Goal: Task Accomplishment & Management: Use online tool/utility

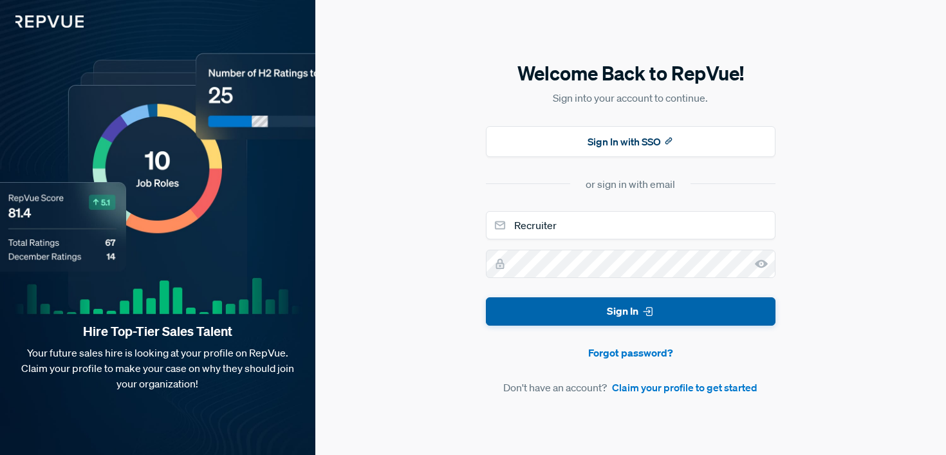
click at [519, 319] on button "Sign In" at bounding box center [631, 311] width 290 height 29
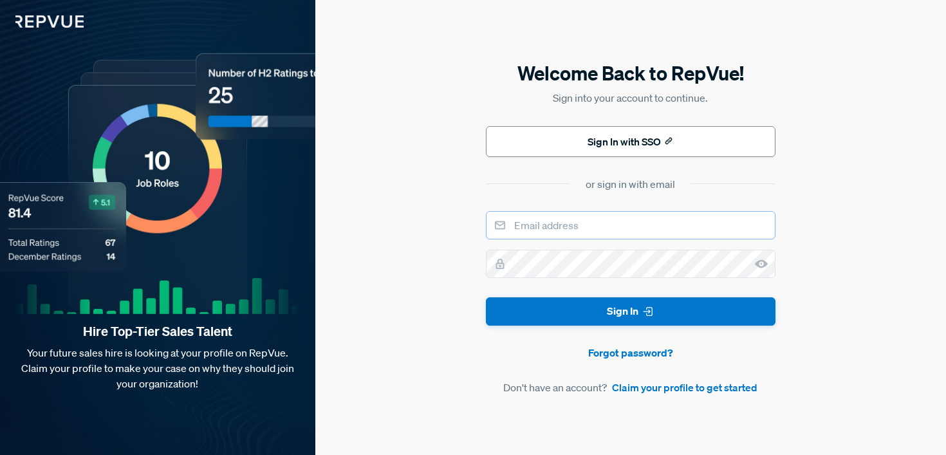
type input "Recruiter"
click at [615, 139] on button "Sign In with SSO" at bounding box center [631, 141] width 290 height 31
type input "Recruiter"
drag, startPoint x: 563, startPoint y: 223, endPoint x: 447, endPoint y: 227, distance: 116.6
click at [447, 227] on div "Welcome Back to RepVue! Sign into your account to continue. Sign In with SSO or…" at bounding box center [630, 227] width 631 height 455
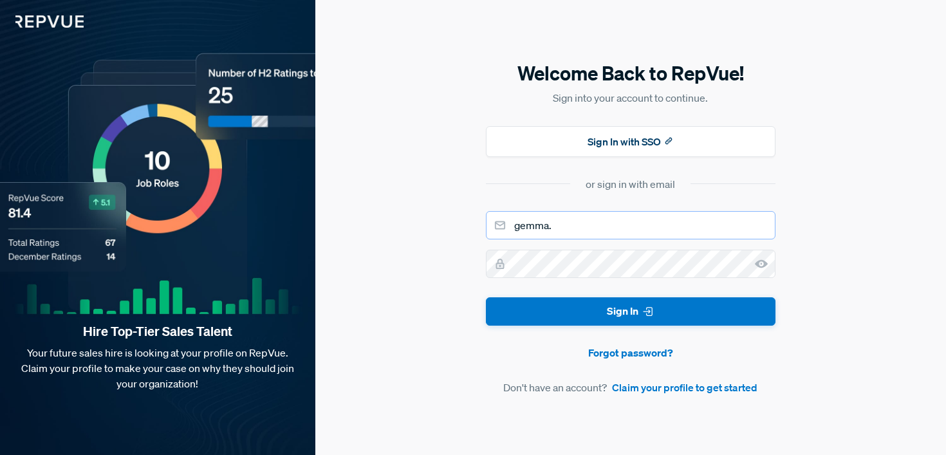
type input "[EMAIL_ADDRESS][PERSON_NAME][DOMAIN_NAME]"
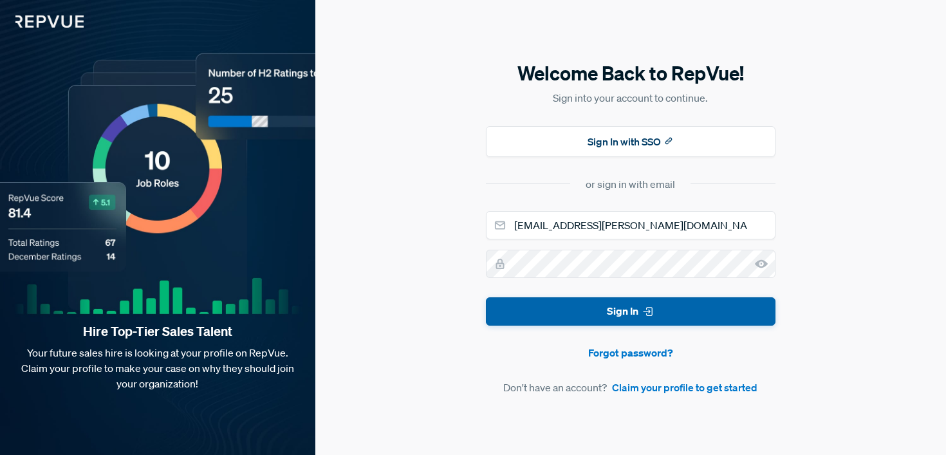
click at [580, 300] on button "Sign In" at bounding box center [631, 311] width 290 height 29
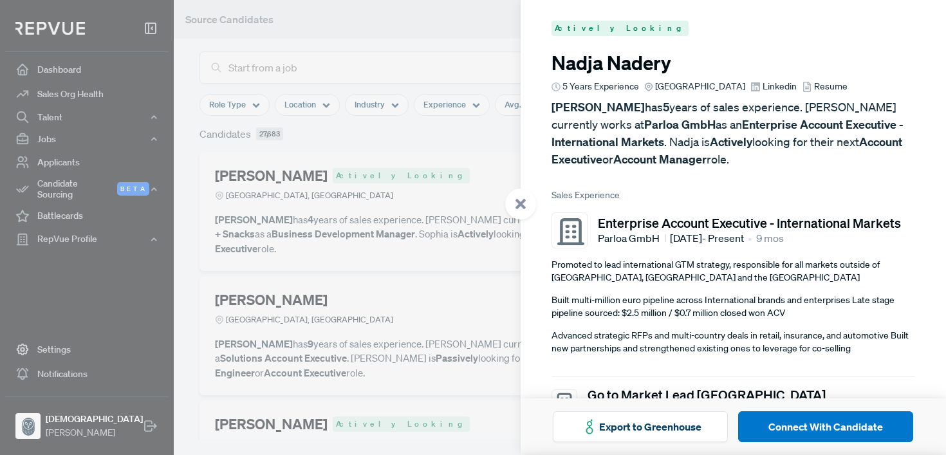
click at [814, 86] on span "Resume" at bounding box center [830, 87] width 33 height 14
click at [763, 83] on span "Linkedin" at bounding box center [780, 87] width 34 height 14
click at [329, 58] on div at bounding box center [473, 227] width 946 height 455
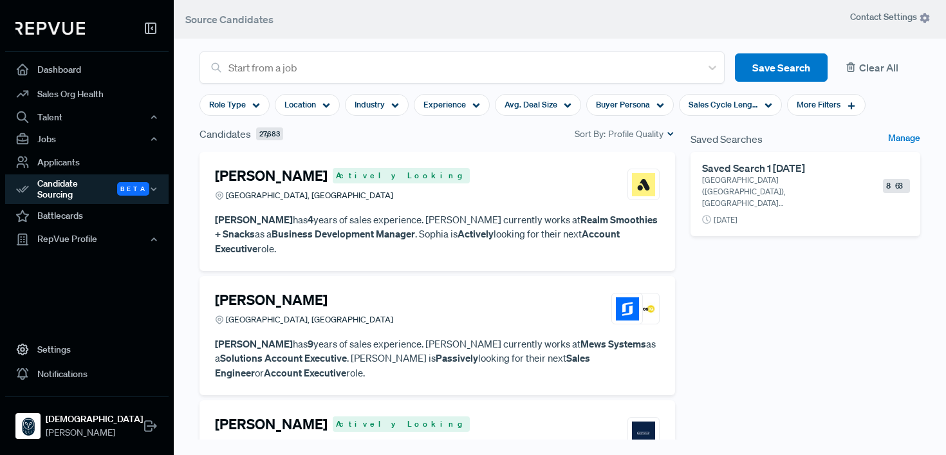
click at [861, 69] on button "Clear All" at bounding box center [879, 67] width 82 height 29
click at [314, 68] on div at bounding box center [462, 68] width 466 height 18
type input "uk"
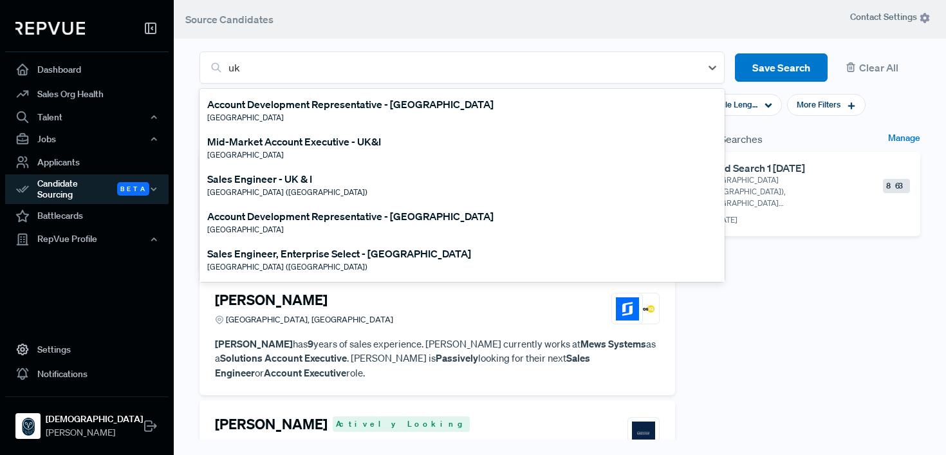
click at [268, 140] on div "Mid-Market Account Executive - UK&I" at bounding box center [294, 141] width 174 height 15
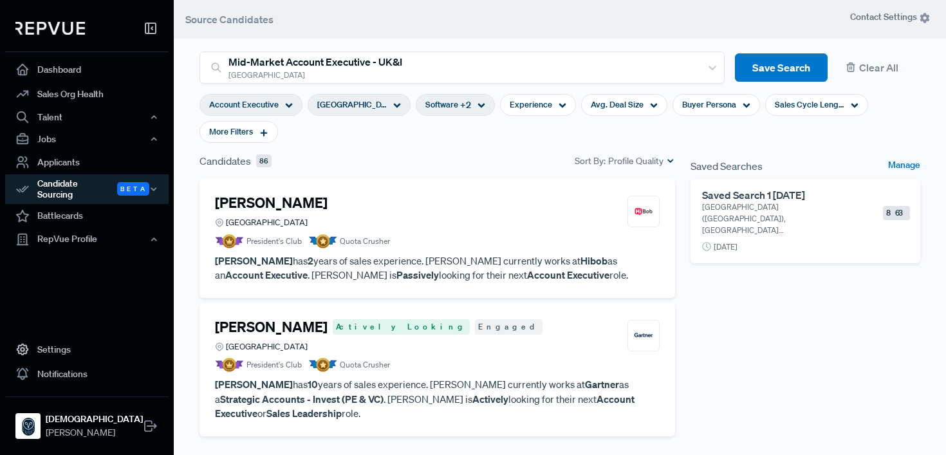
click at [661, 160] on span "Profile Quality" at bounding box center [635, 161] width 55 height 14
click at [651, 197] on span "New" at bounding box center [632, 201] width 84 height 19
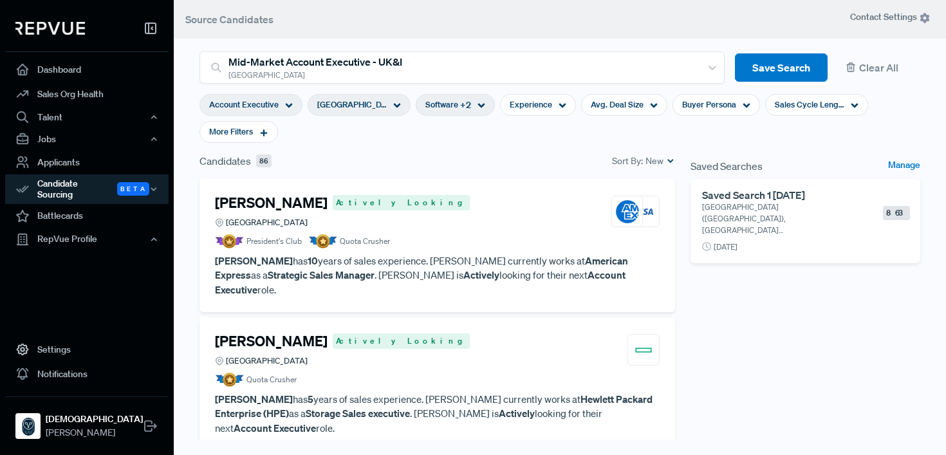
click at [280, 203] on h4 "[PERSON_NAME]" at bounding box center [271, 202] width 113 height 17
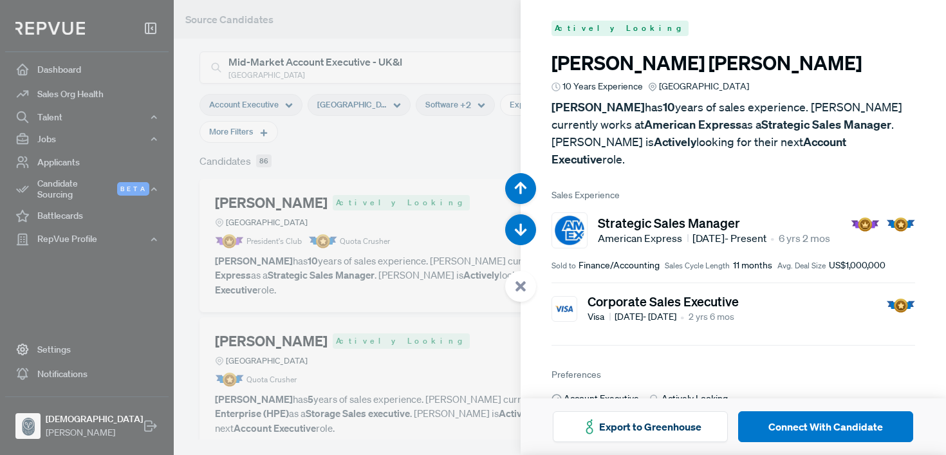
click at [470, 222] on div at bounding box center [473, 227] width 946 height 455
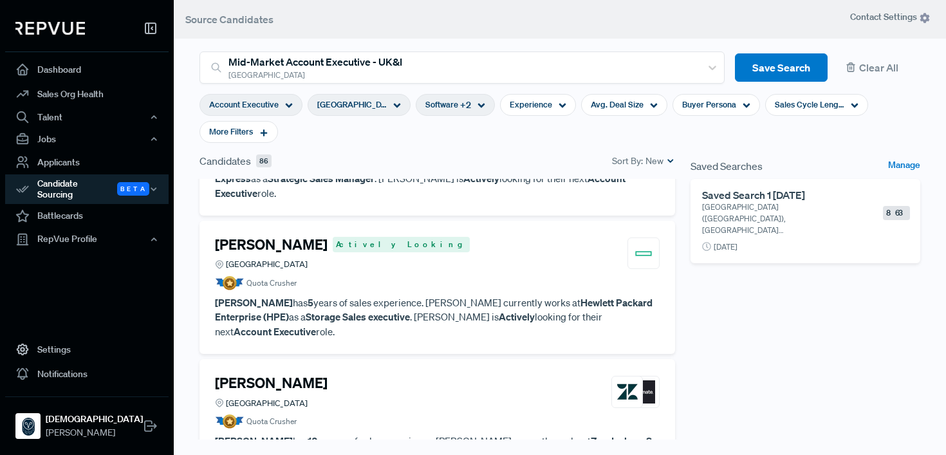
scroll to position [98, 0]
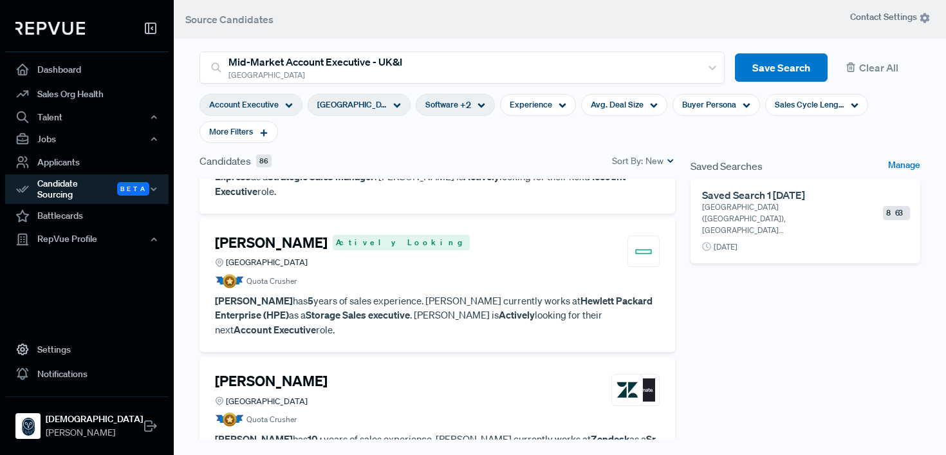
click at [521, 259] on article "[PERSON_NAME] Actively Looking Greater [GEOGRAPHIC_DATA] Quota Crusher" at bounding box center [437, 261] width 445 height 54
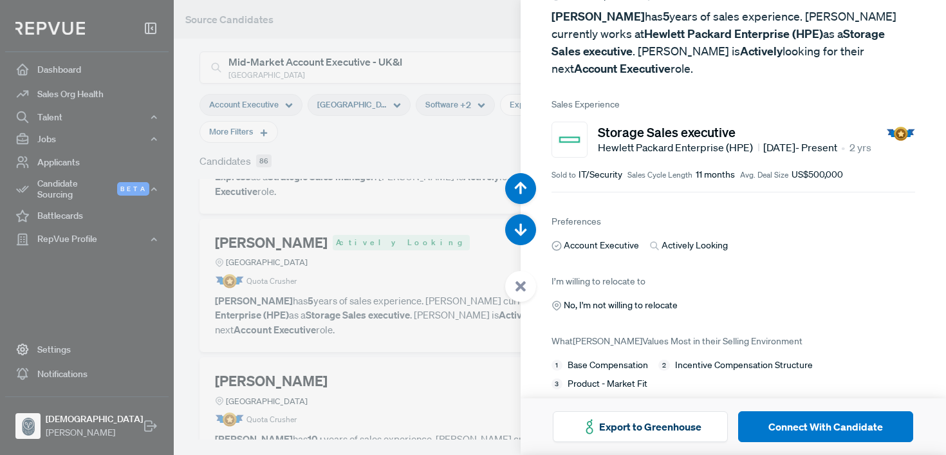
scroll to position [93, 0]
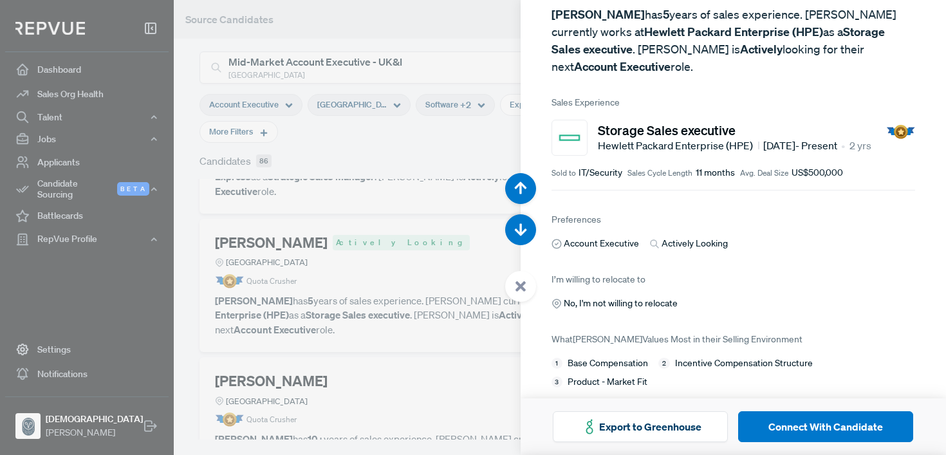
click at [392, 301] on div at bounding box center [473, 227] width 946 height 455
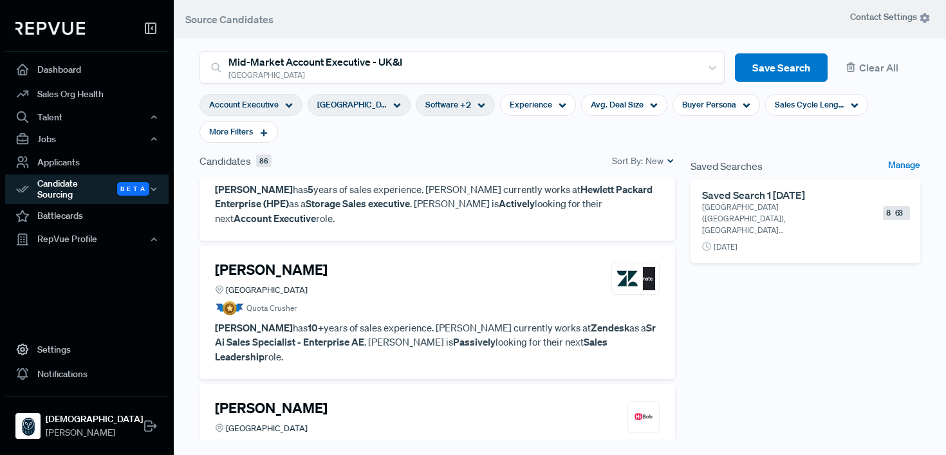
scroll to position [212, 0]
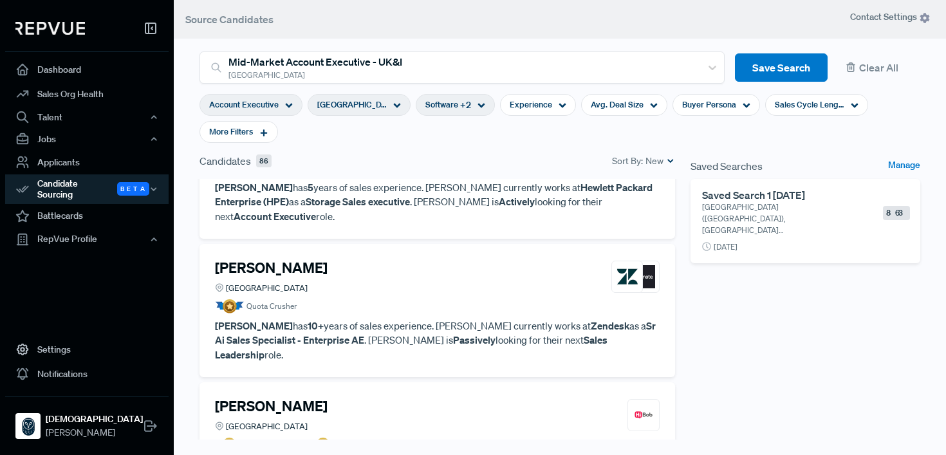
click at [405, 319] on p "[PERSON_NAME] has 10+ years of sales experience. [PERSON_NAME] currently works …" at bounding box center [437, 341] width 445 height 44
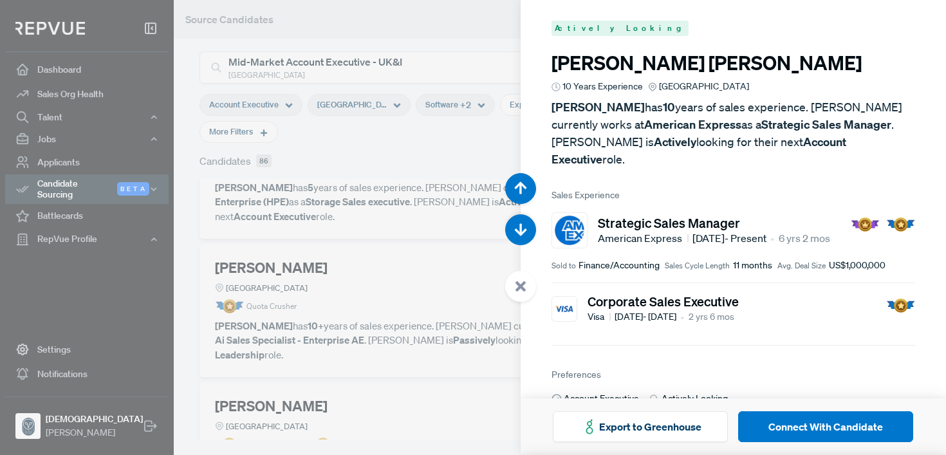
scroll to position [910, 0]
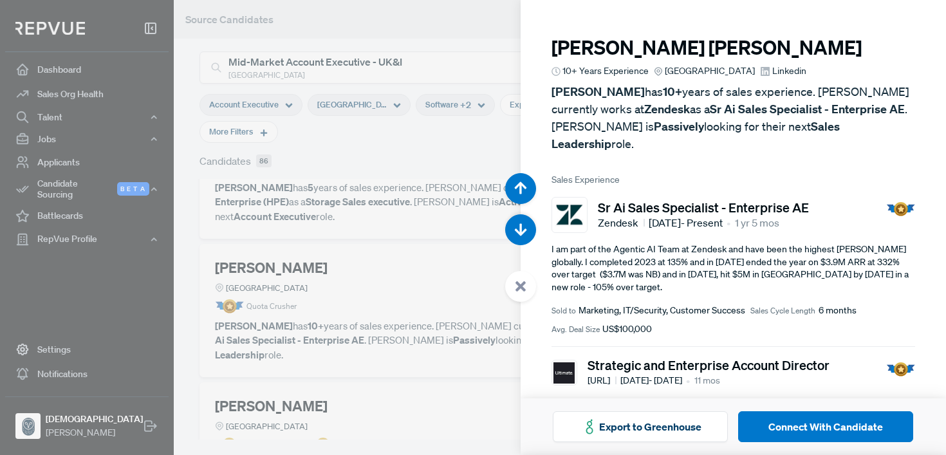
click at [780, 72] on span "Linkedin" at bounding box center [789, 71] width 34 height 14
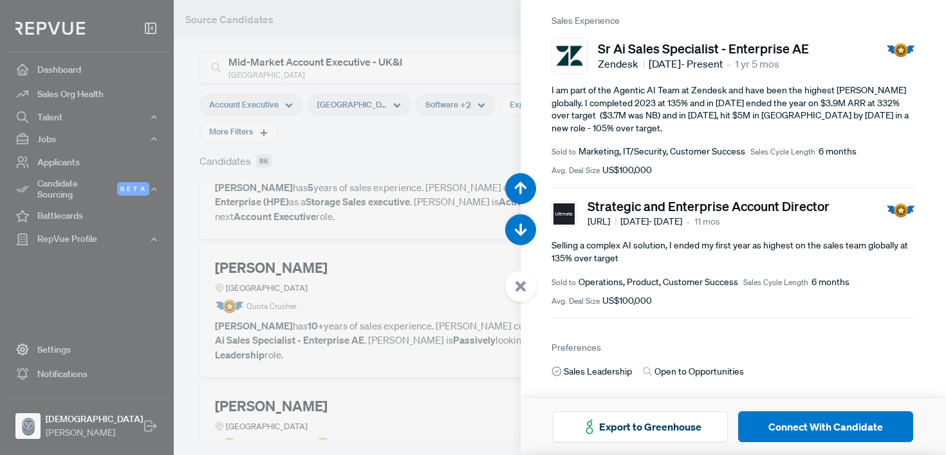
scroll to position [163, 0]
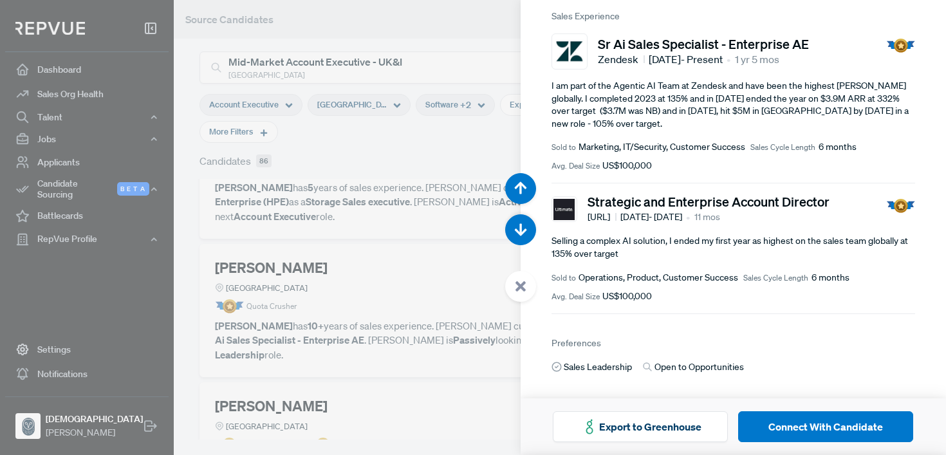
click at [520, 288] on use at bounding box center [521, 286] width 10 height 10
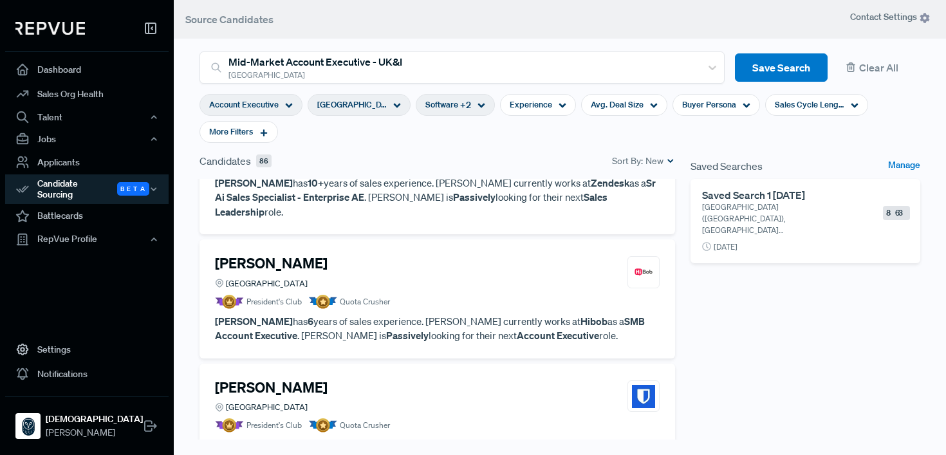
scroll to position [356, 0]
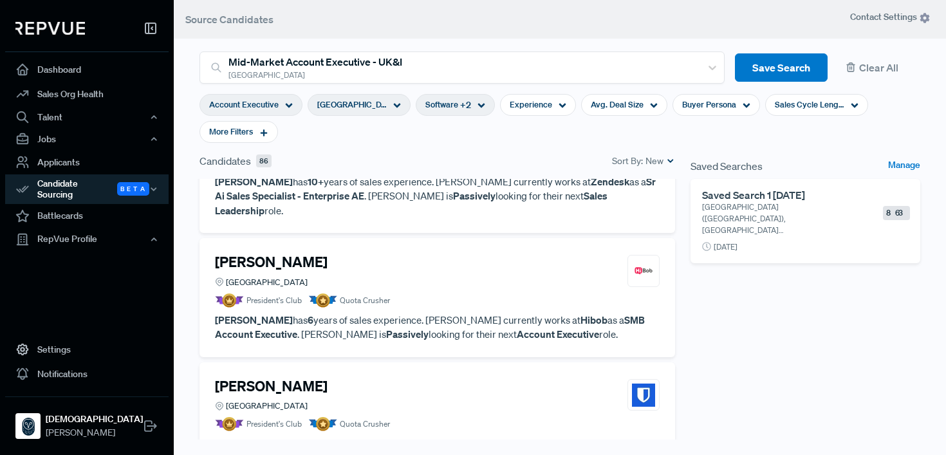
click at [445, 313] on p "[PERSON_NAME] has 6 years of sales experience. [PERSON_NAME] currently works at…" at bounding box center [437, 327] width 445 height 29
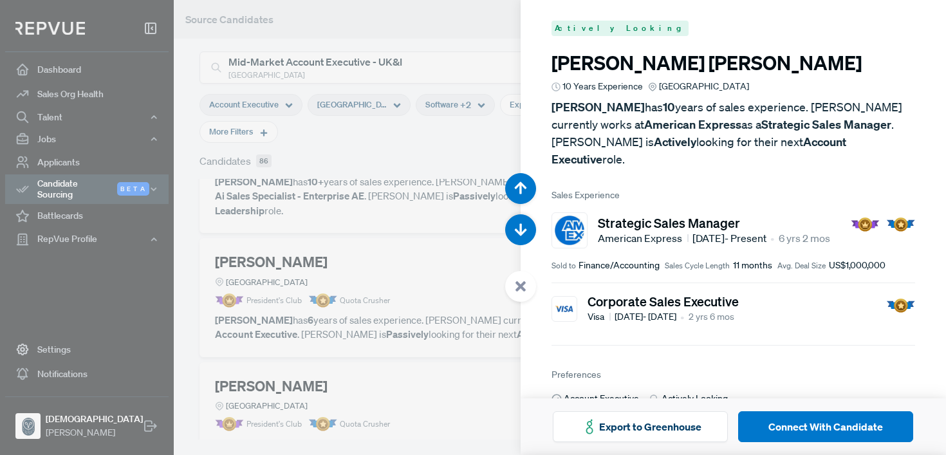
scroll to position [1365, 0]
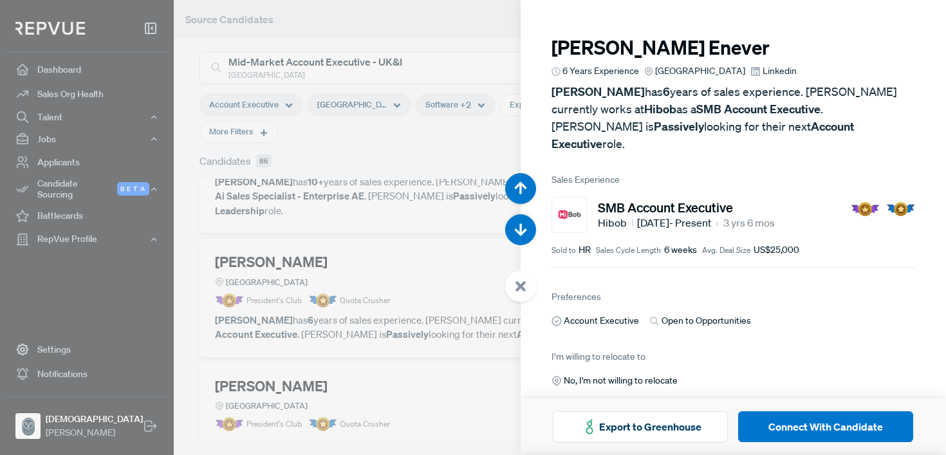
click at [787, 73] on span "Linkedin" at bounding box center [780, 71] width 34 height 14
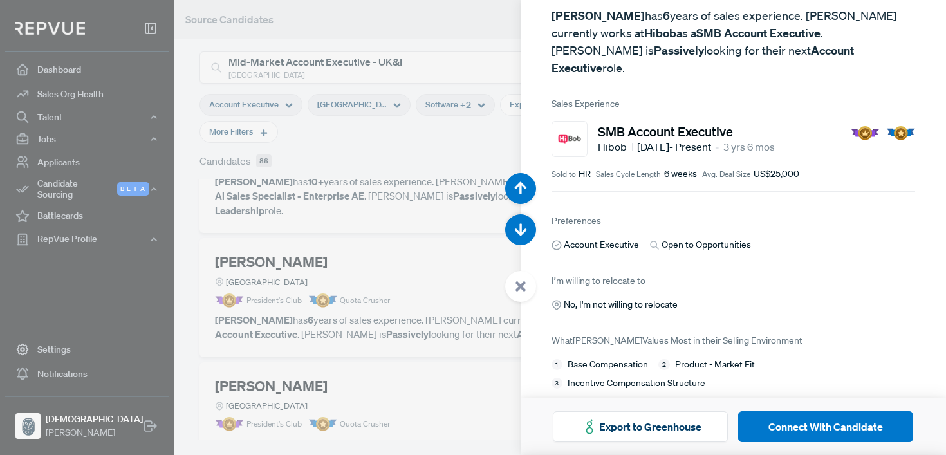
scroll to position [0, 0]
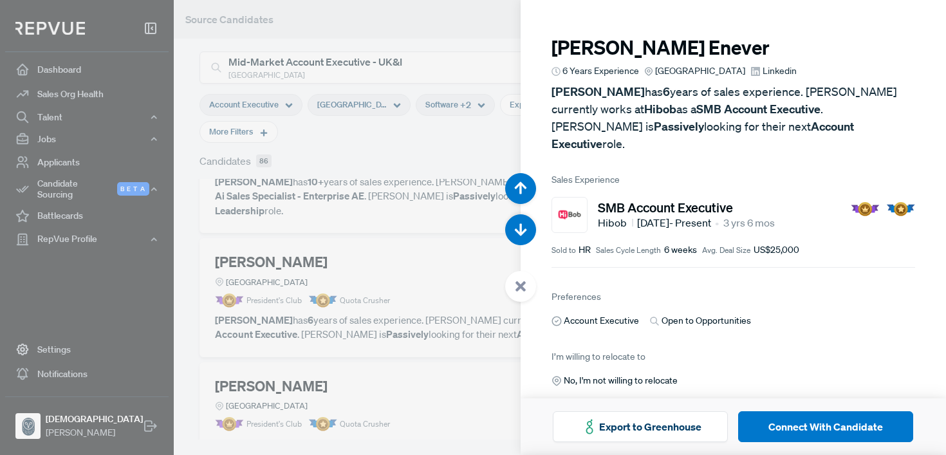
click at [471, 172] on div at bounding box center [473, 227] width 946 height 455
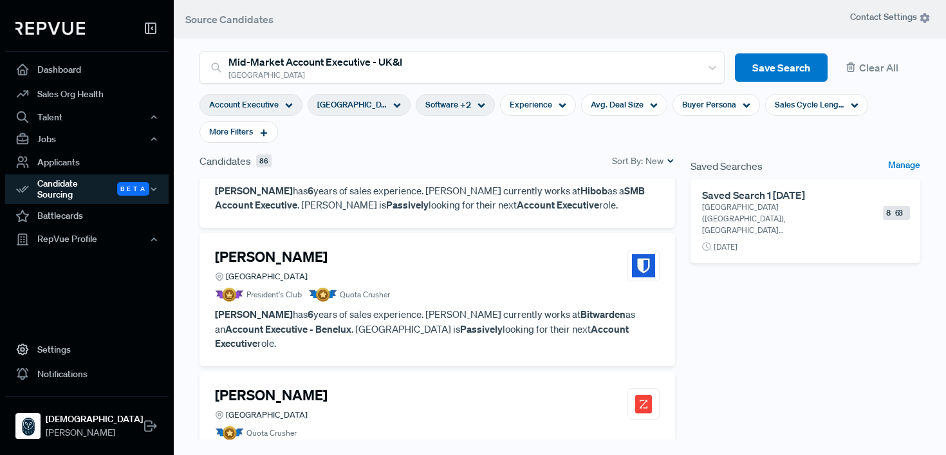
scroll to position [490, 0]
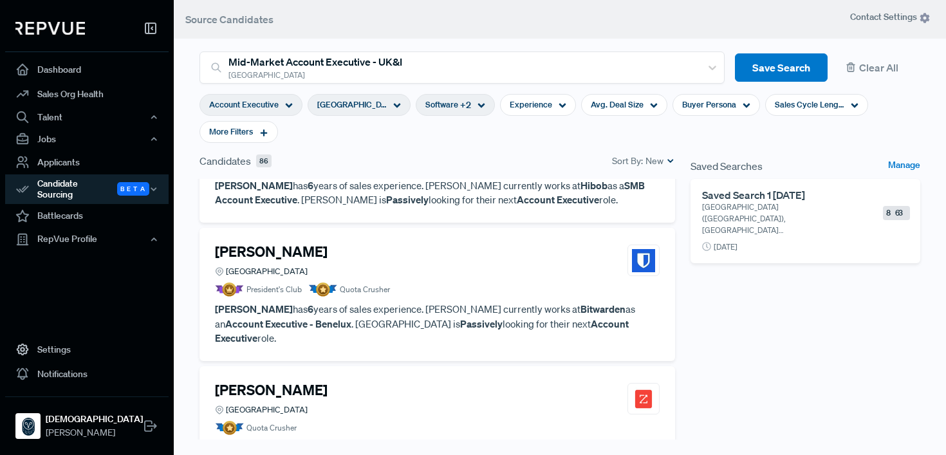
click at [506, 283] on article "President's Club Quota Crusher" at bounding box center [437, 290] width 445 height 14
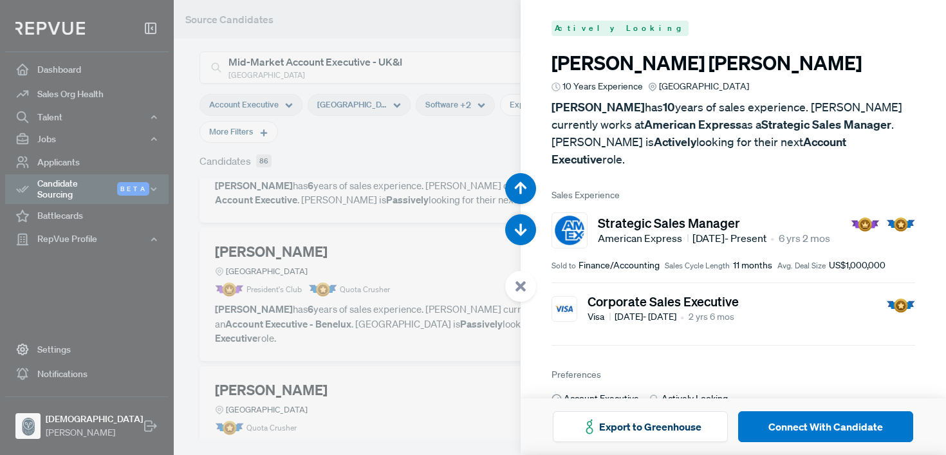
scroll to position [1820, 0]
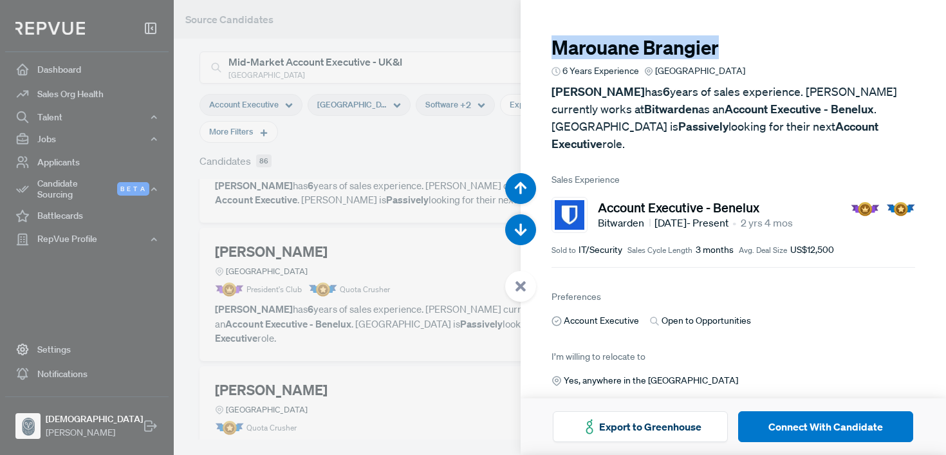
drag, startPoint x: 727, startPoint y: 51, endPoint x: 554, endPoint y: 50, distance: 173.8
click at [554, 50] on h3 "[PERSON_NAME]" at bounding box center [734, 47] width 364 height 23
copy h3 "[PERSON_NAME]"
click at [428, 257] on div at bounding box center [473, 227] width 946 height 455
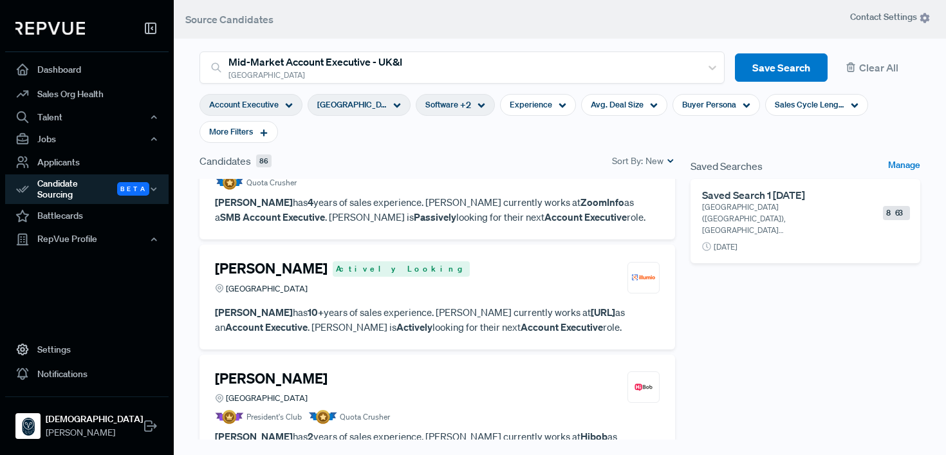
scroll to position [738, 0]
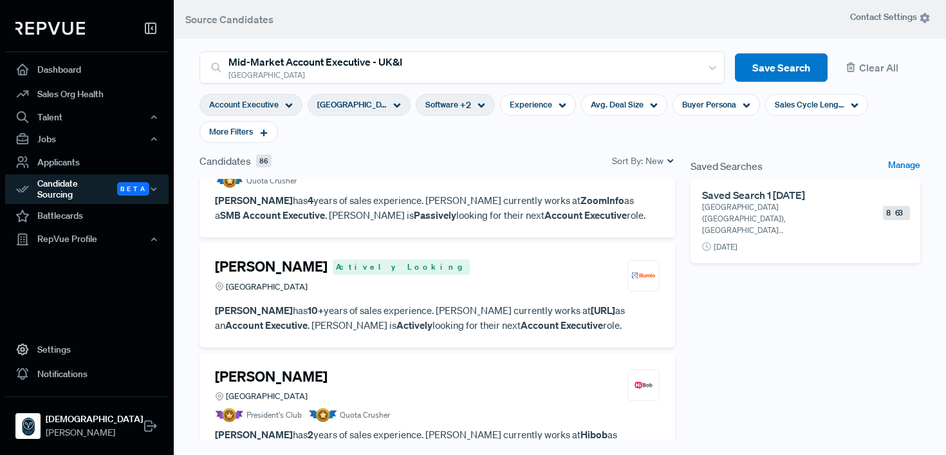
click at [443, 258] on div "[PERSON_NAME] Actively Looking [GEOGRAPHIC_DATA]" at bounding box center [437, 275] width 445 height 35
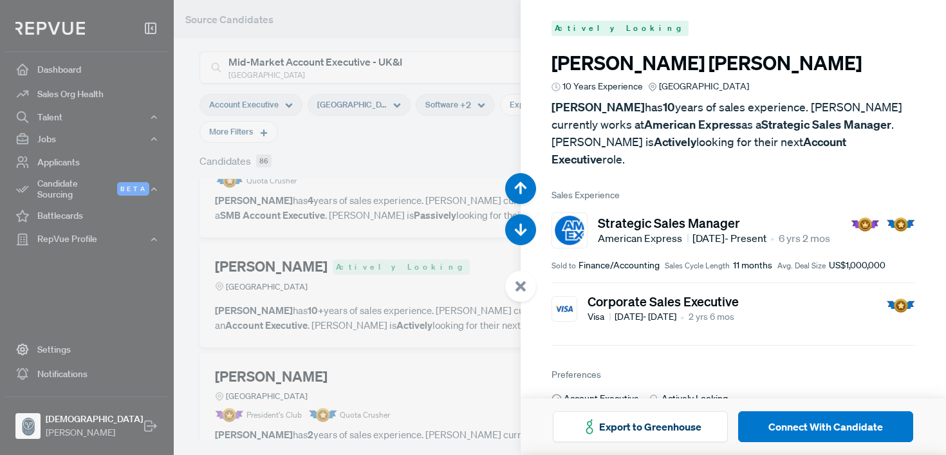
scroll to position [2731, 0]
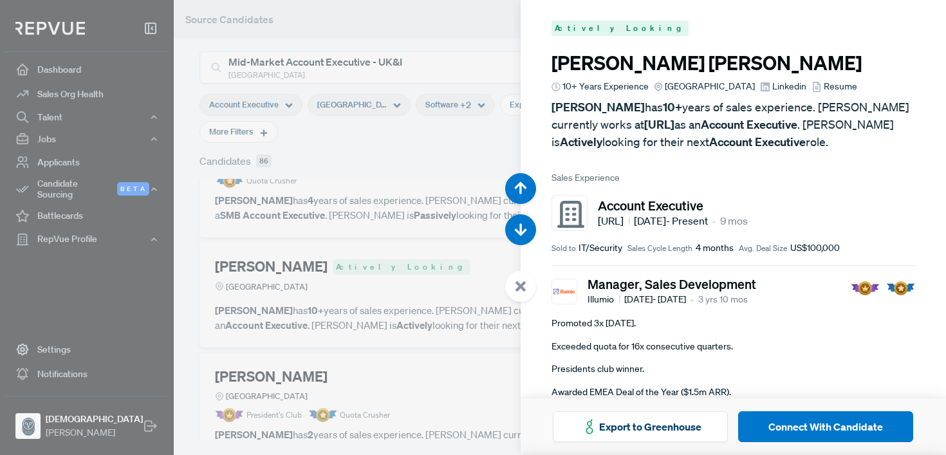
click at [836, 84] on span "Resume" at bounding box center [840, 87] width 33 height 14
click at [778, 86] on span "Linkedin" at bounding box center [789, 87] width 34 height 14
click at [515, 288] on icon at bounding box center [521, 287] width 12 height 12
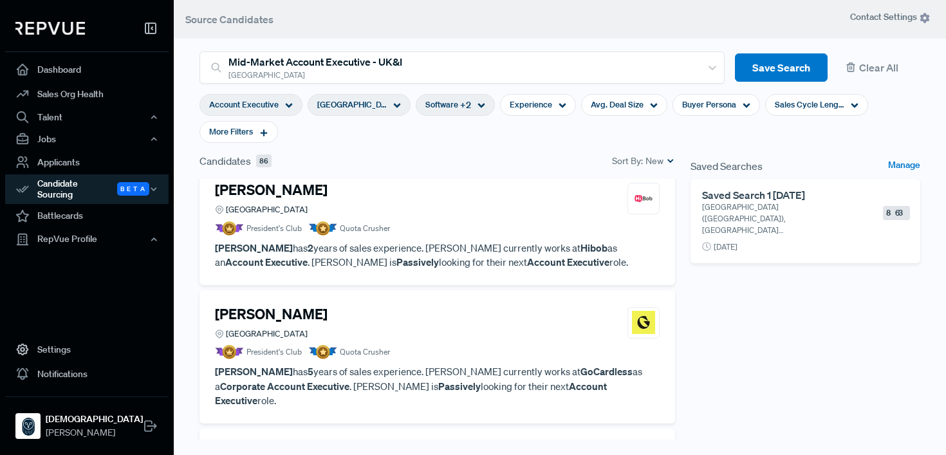
scroll to position [926, 0]
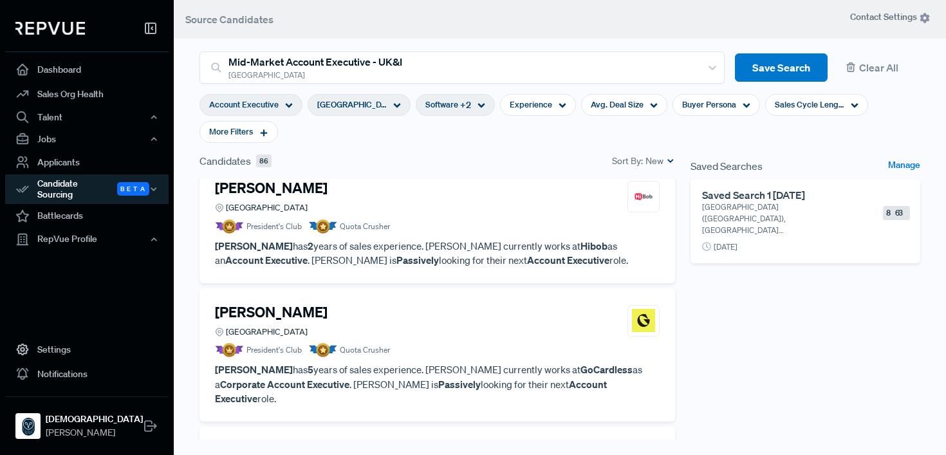
click at [471, 304] on article "[PERSON_NAME] Greater London Region President's Club Quota Crusher [PERSON_NAME…" at bounding box center [437, 355] width 445 height 102
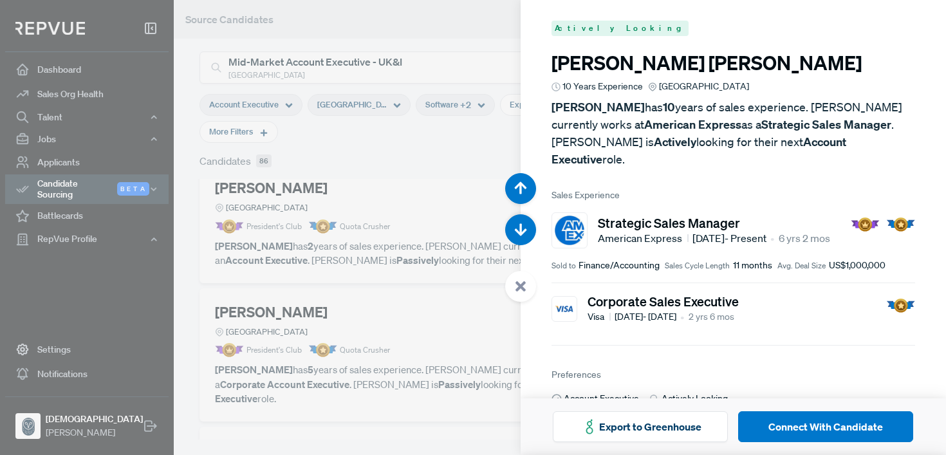
scroll to position [3641, 0]
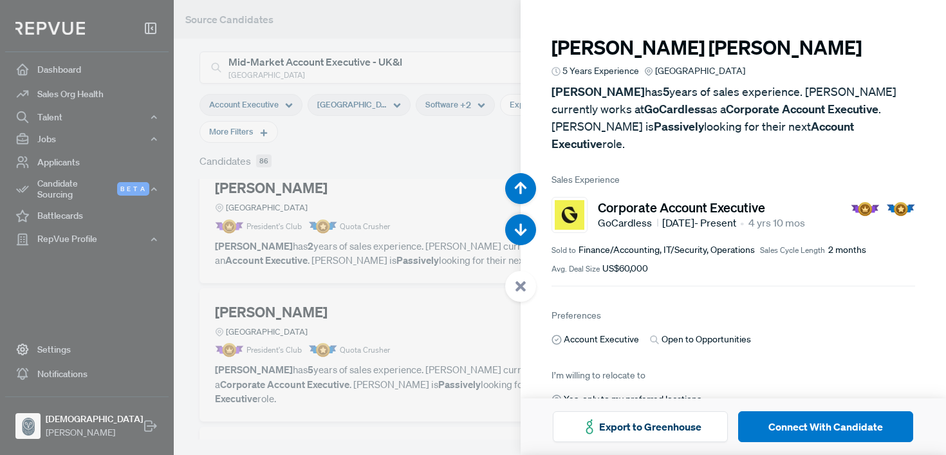
click at [297, 285] on div at bounding box center [473, 227] width 946 height 455
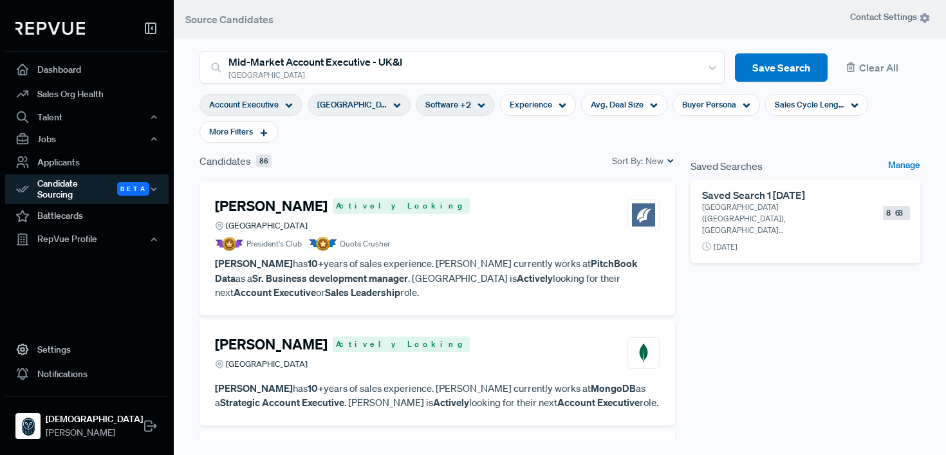
scroll to position [1450, 0]
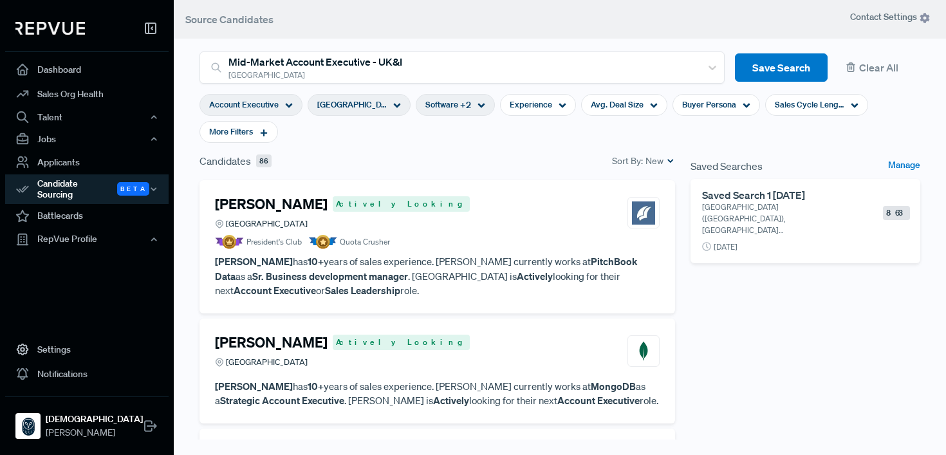
click at [477, 334] on article "[PERSON_NAME] Actively Looking [GEOGRAPHIC_DATA]" at bounding box center [437, 354] width 445 height 40
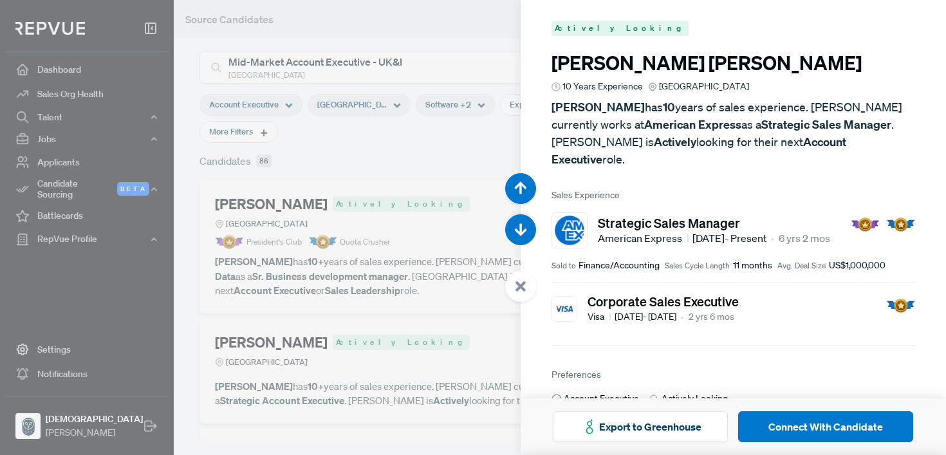
scroll to position [5461, 0]
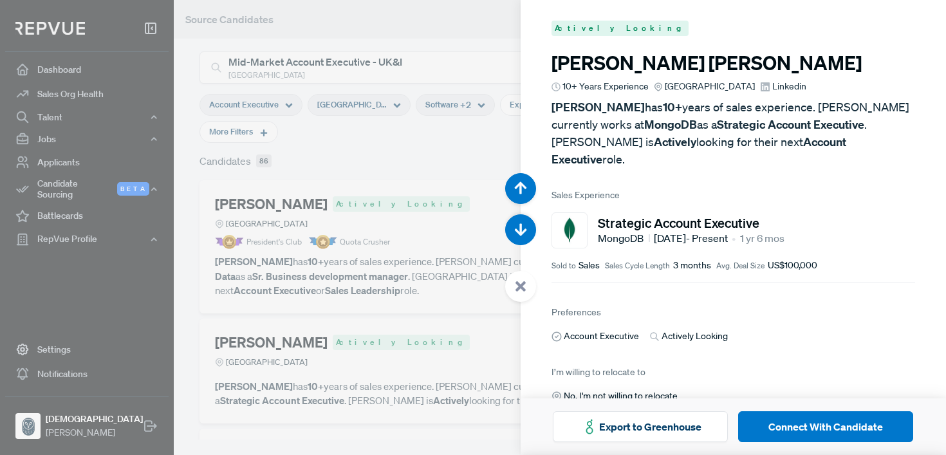
click at [790, 87] on span "Linkedin" at bounding box center [789, 87] width 34 height 14
click at [509, 298] on article at bounding box center [520, 237] width 31 height 129
click at [519, 295] on div at bounding box center [520, 286] width 31 height 31
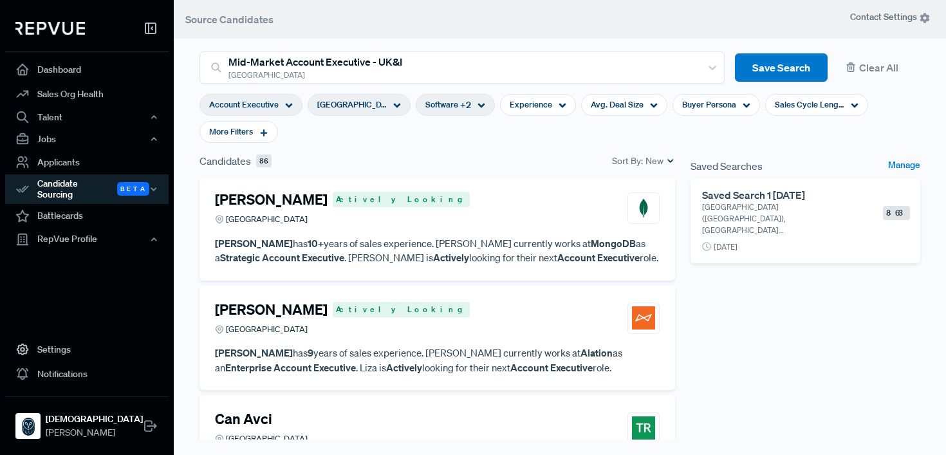
scroll to position [1593, 0]
click at [527, 345] on p "[PERSON_NAME] has 9 years of sales experience. [PERSON_NAME] currently works at…" at bounding box center [437, 359] width 445 height 29
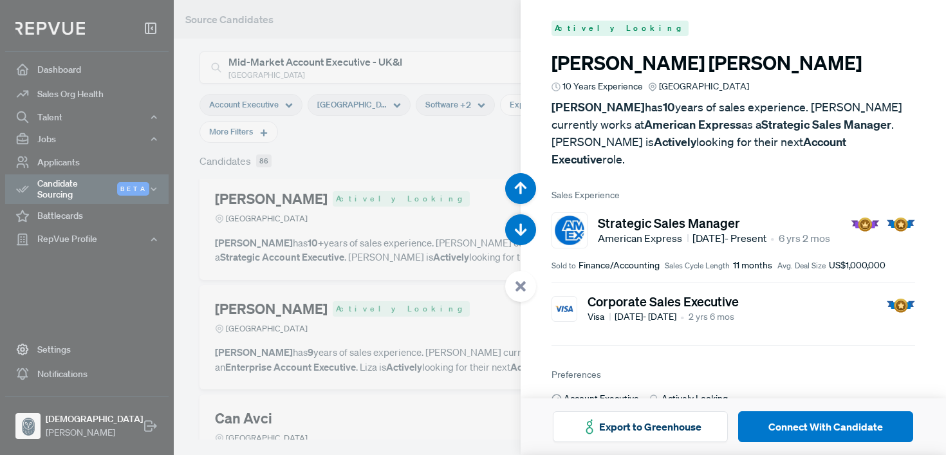
scroll to position [5916, 0]
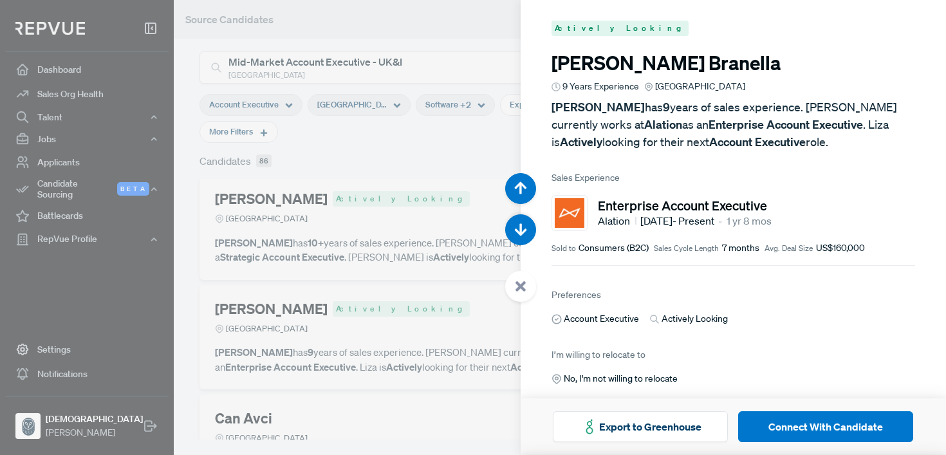
click at [459, 271] on div at bounding box center [473, 227] width 946 height 455
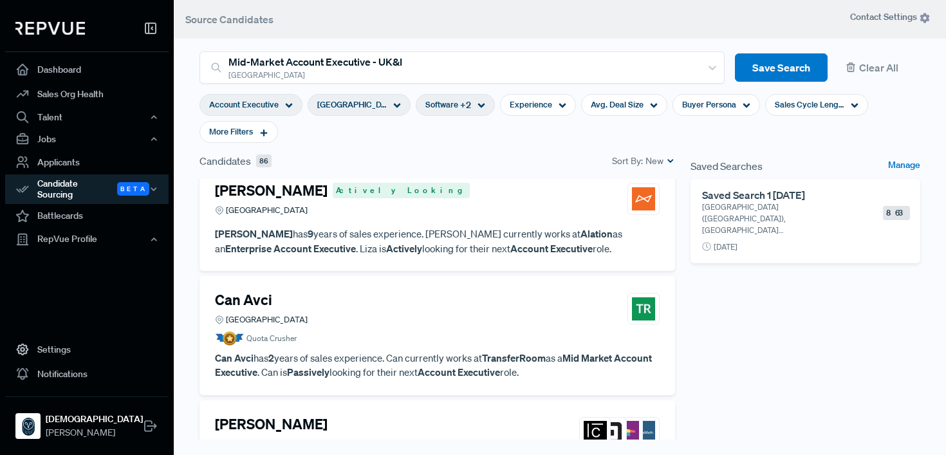
scroll to position [1710, 0]
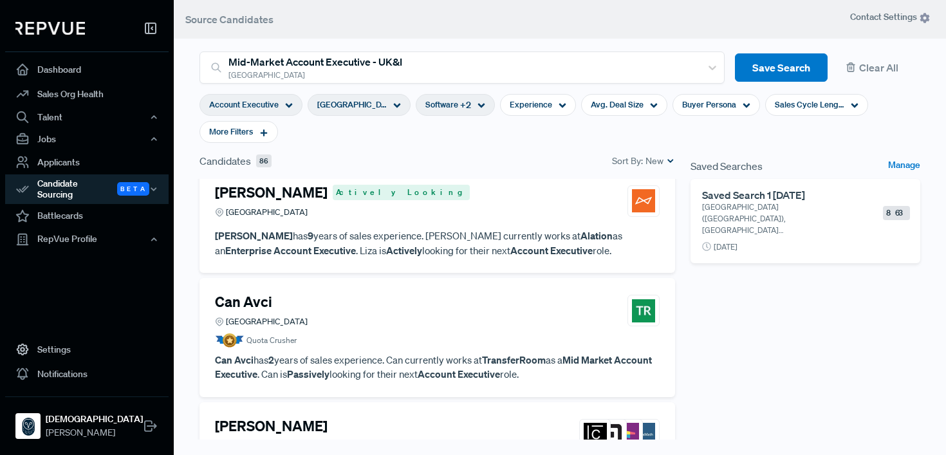
click at [463, 368] on strong "Account Executive" at bounding box center [459, 374] width 82 height 13
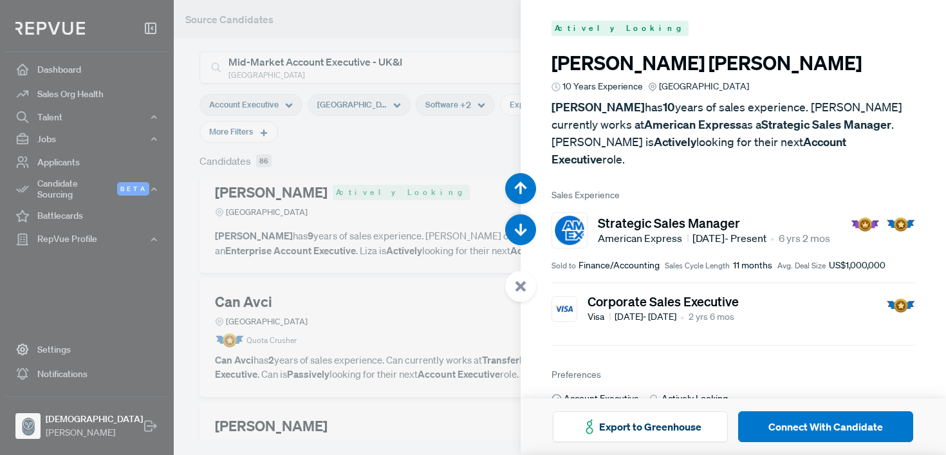
scroll to position [6371, 0]
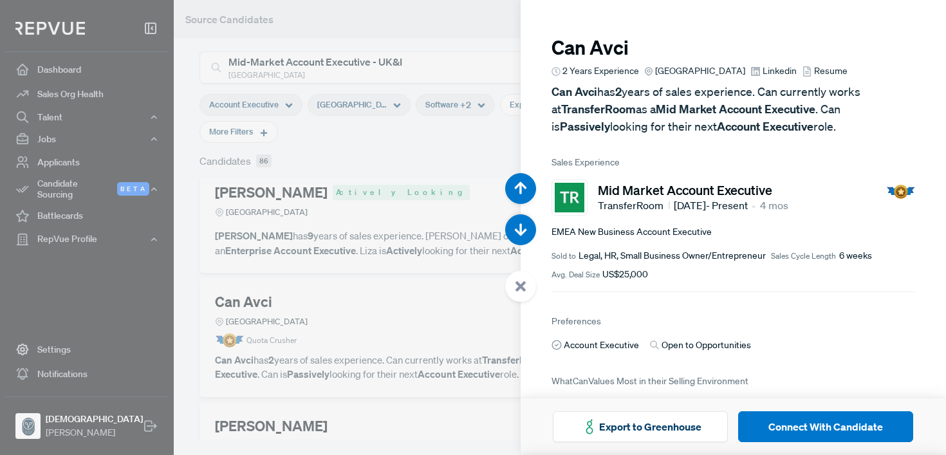
click at [781, 71] on span "Linkedin" at bounding box center [780, 71] width 34 height 14
click at [410, 259] on div at bounding box center [473, 227] width 946 height 455
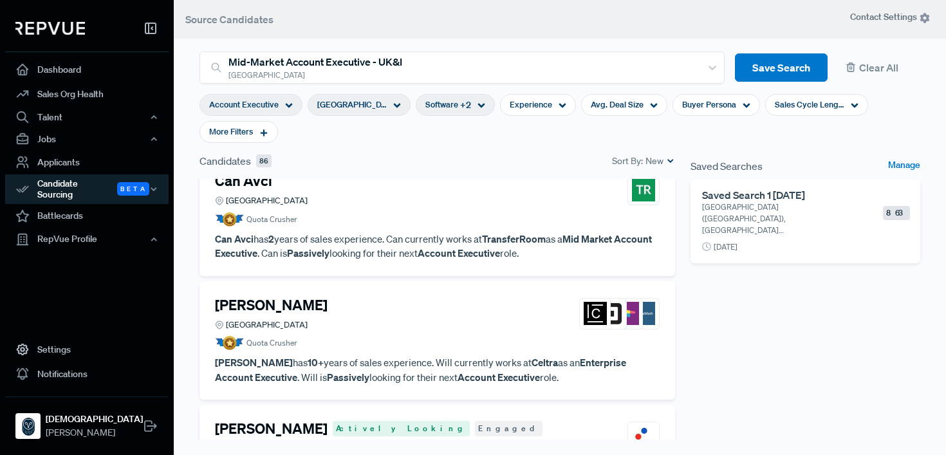
scroll to position [1830, 0]
click at [437, 356] on p "[PERSON_NAME] has 10+ years of sales experience. [PERSON_NAME] currently works …" at bounding box center [437, 370] width 445 height 29
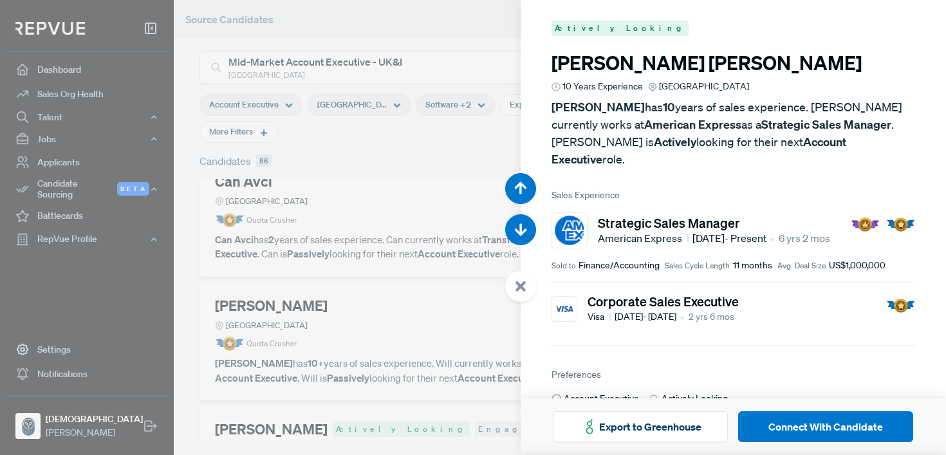
scroll to position [6826, 0]
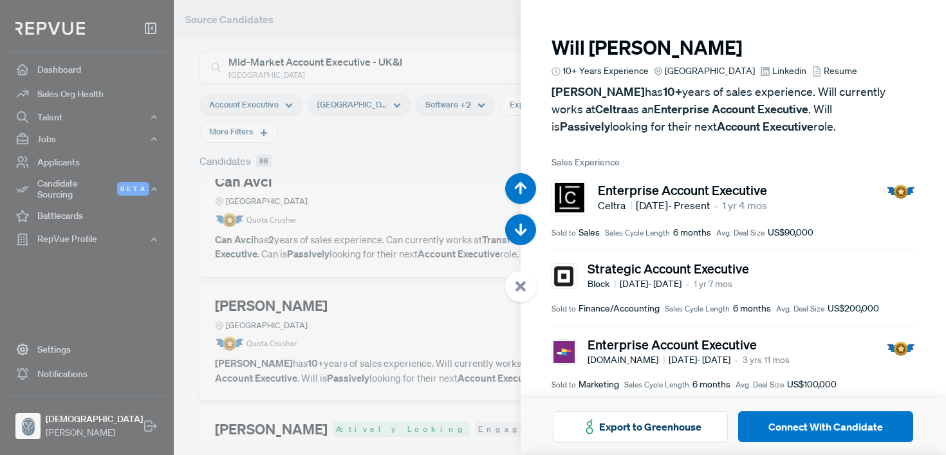
click at [775, 73] on span "Linkedin" at bounding box center [789, 71] width 34 height 14
click at [521, 283] on icon at bounding box center [521, 287] width 12 height 12
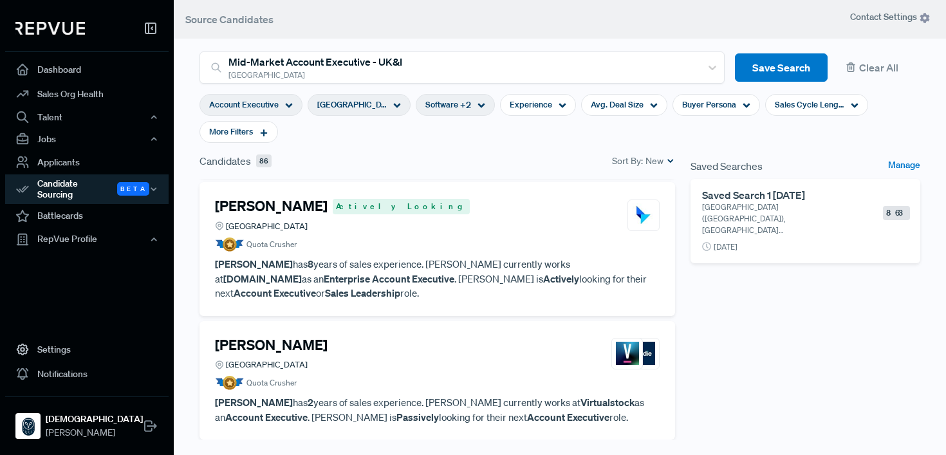
scroll to position [2441, 0]
click at [463, 394] on p "[PERSON_NAME] has 2 years of sales experience. [PERSON_NAME] currently works at…" at bounding box center [437, 408] width 445 height 29
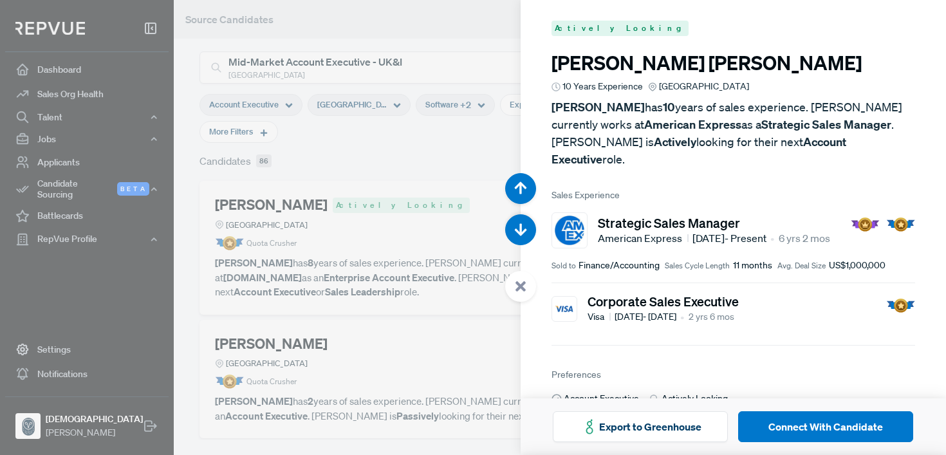
scroll to position [9102, 0]
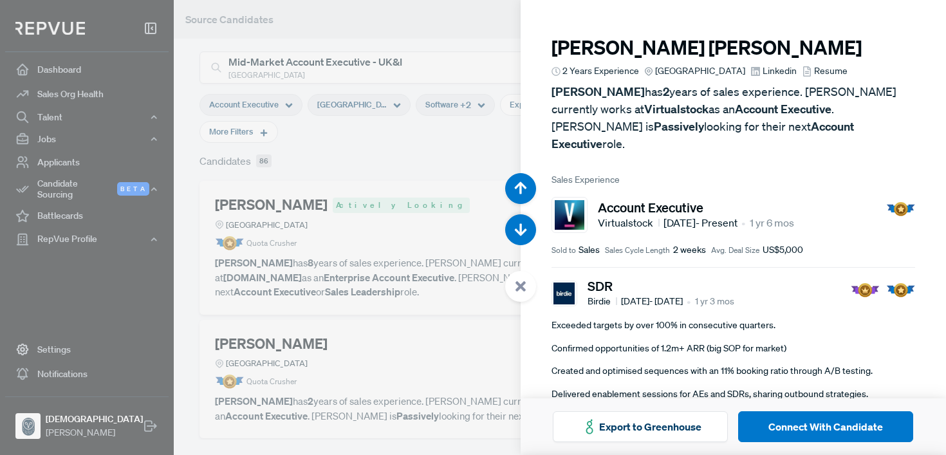
click at [778, 73] on span "Linkedin" at bounding box center [780, 71] width 34 height 14
click at [386, 297] on div at bounding box center [473, 227] width 946 height 455
